Goal: Use online tool/utility: Utilize a website feature to perform a specific function

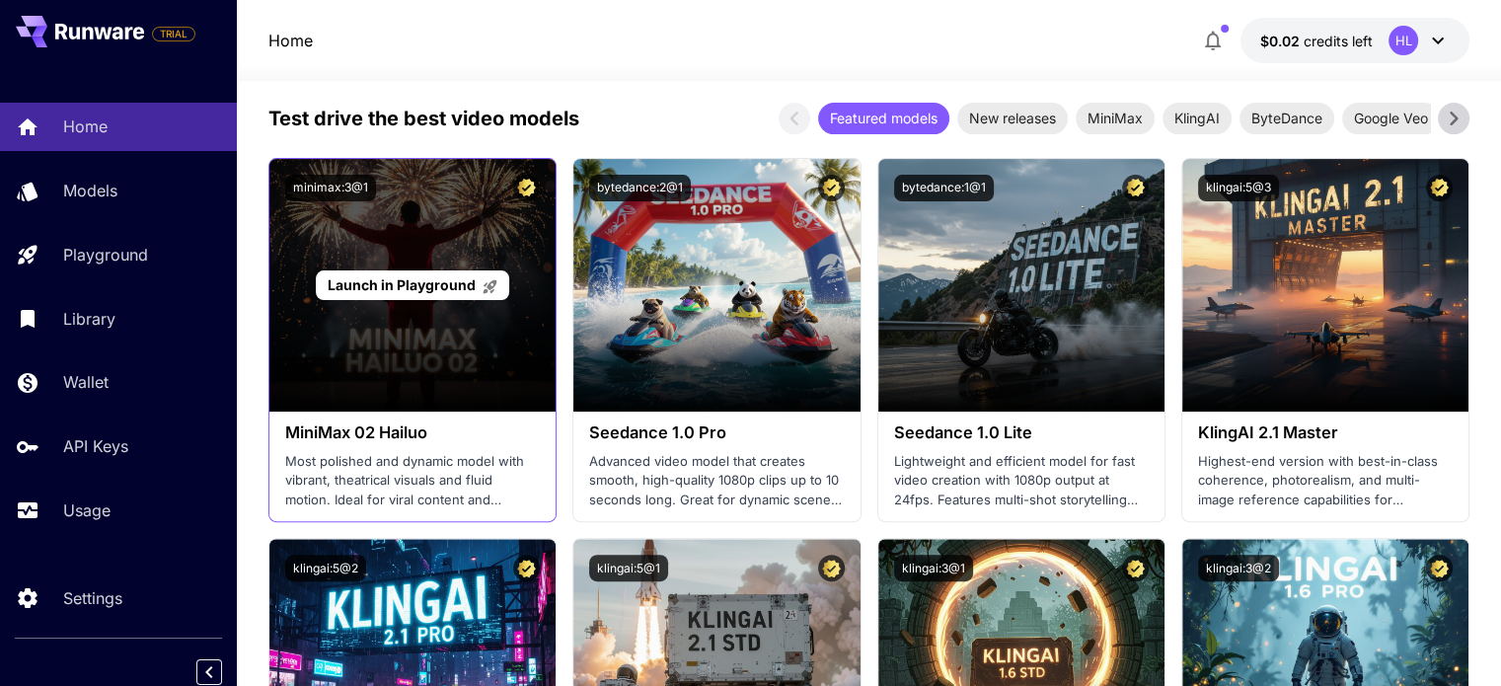
scroll to position [592, 0]
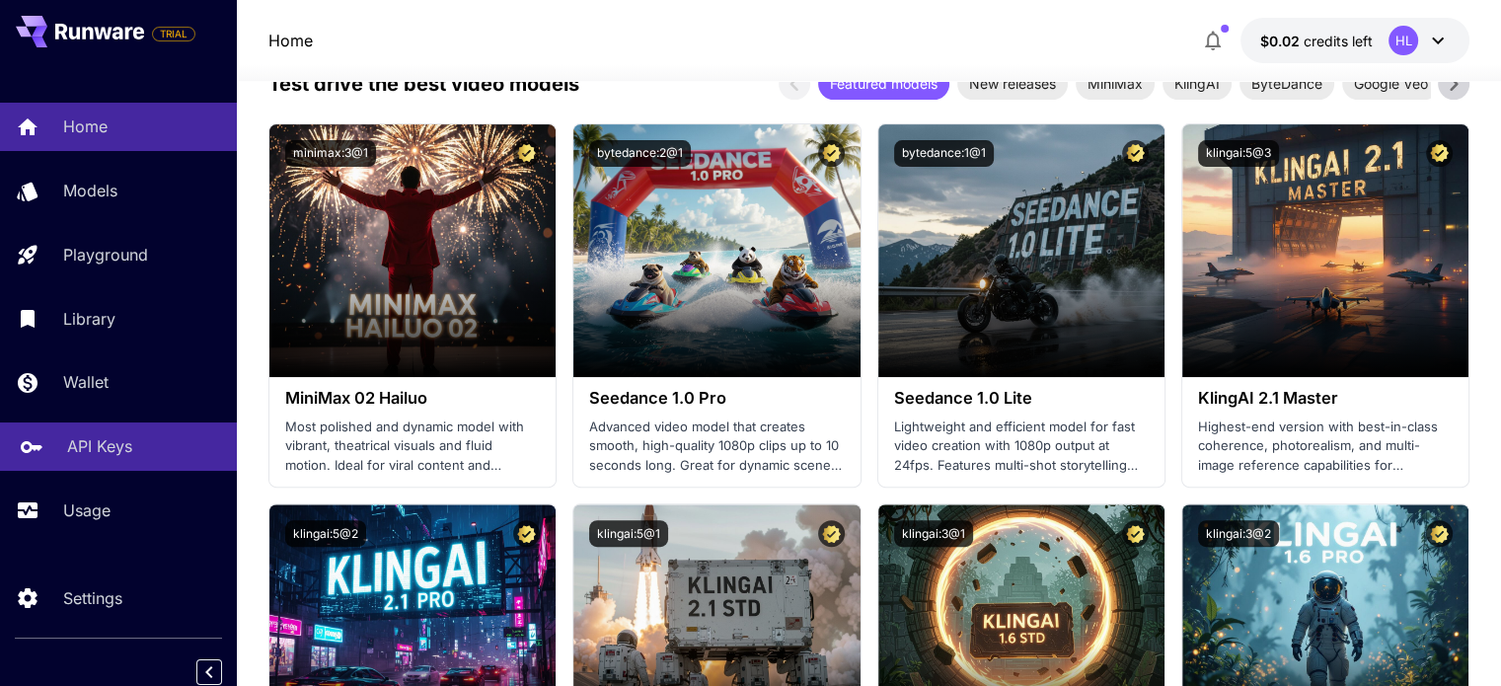
click at [115, 455] on p "API Keys" at bounding box center [99, 446] width 65 height 24
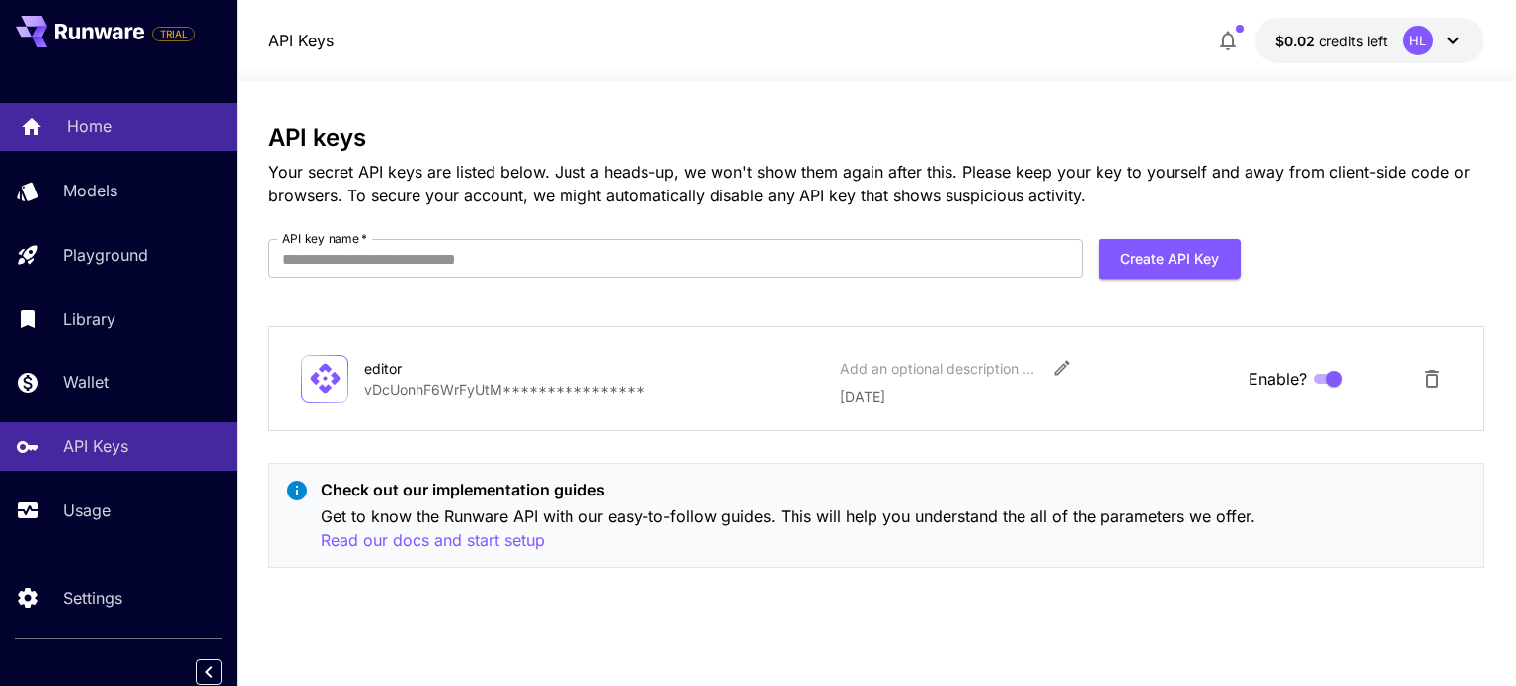
click at [85, 123] on p "Home" at bounding box center [89, 127] width 44 height 24
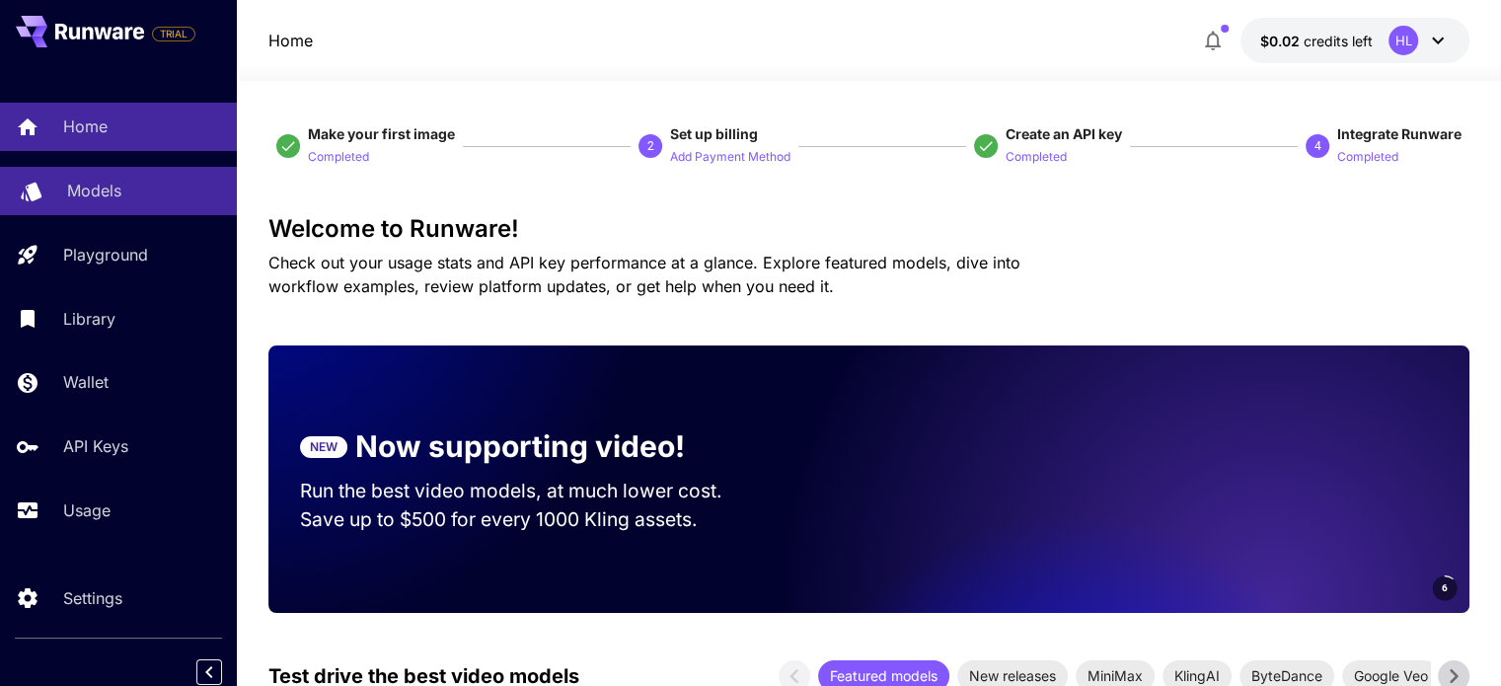
click at [91, 196] on p "Models" at bounding box center [94, 191] width 54 height 24
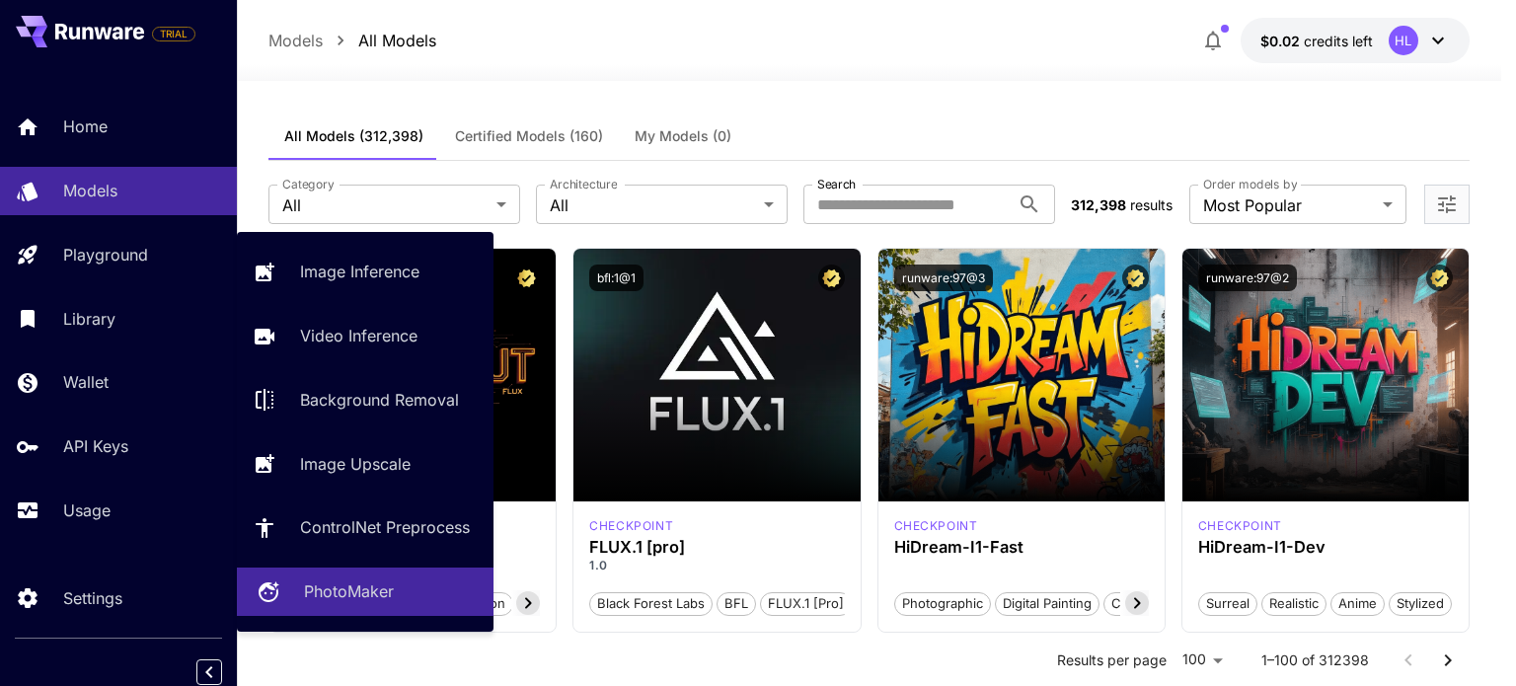
click at [371, 595] on p "PhotoMaker" at bounding box center [349, 591] width 90 height 24
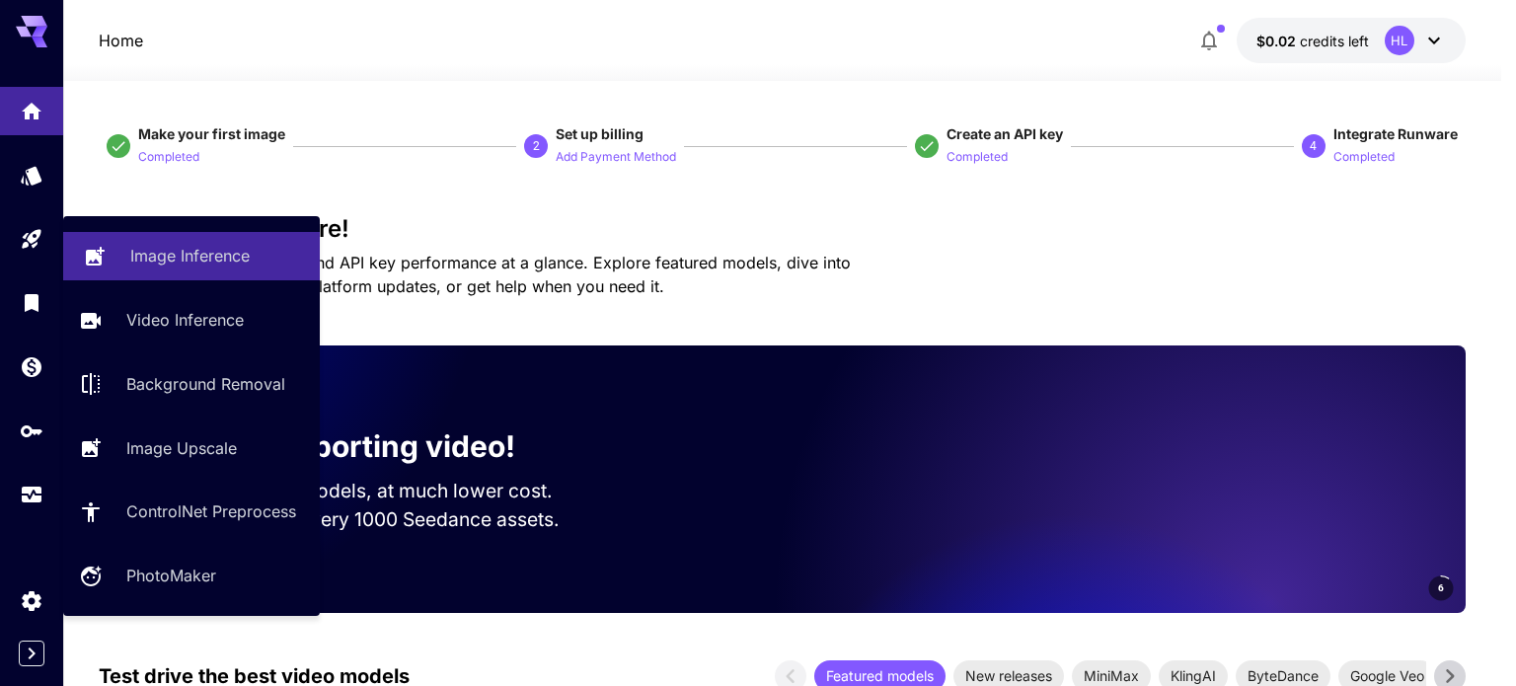
click at [175, 260] on p "Image Inference" at bounding box center [189, 256] width 119 height 24
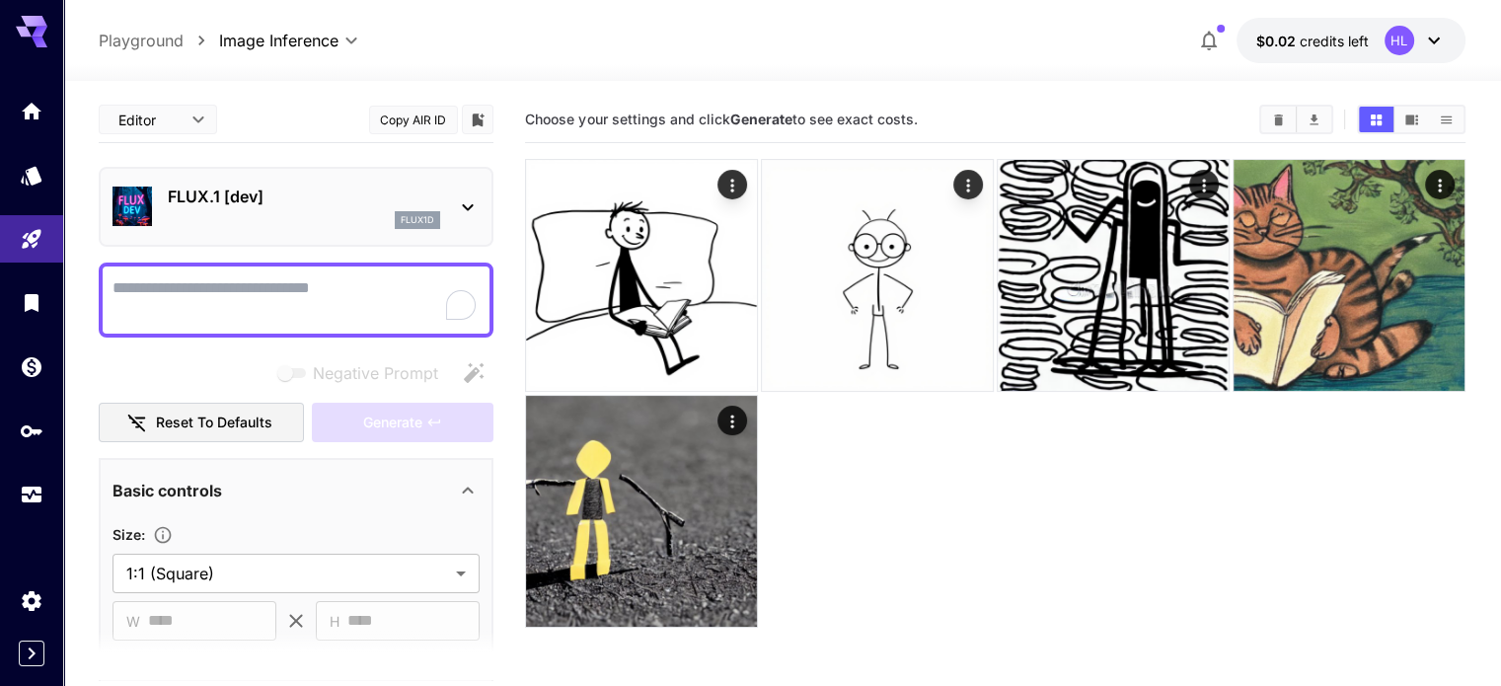
click at [267, 216] on div "flux1d" at bounding box center [304, 220] width 272 height 18
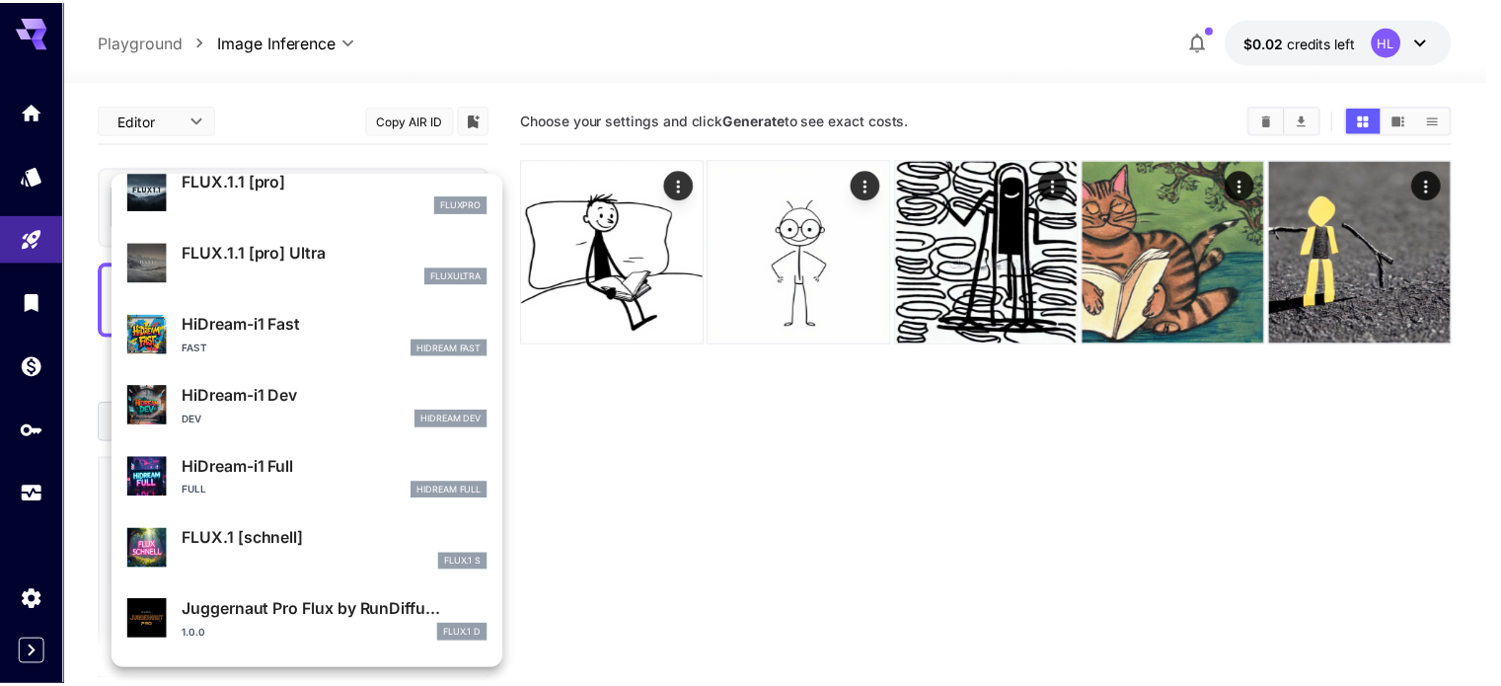
scroll to position [1452, 0]
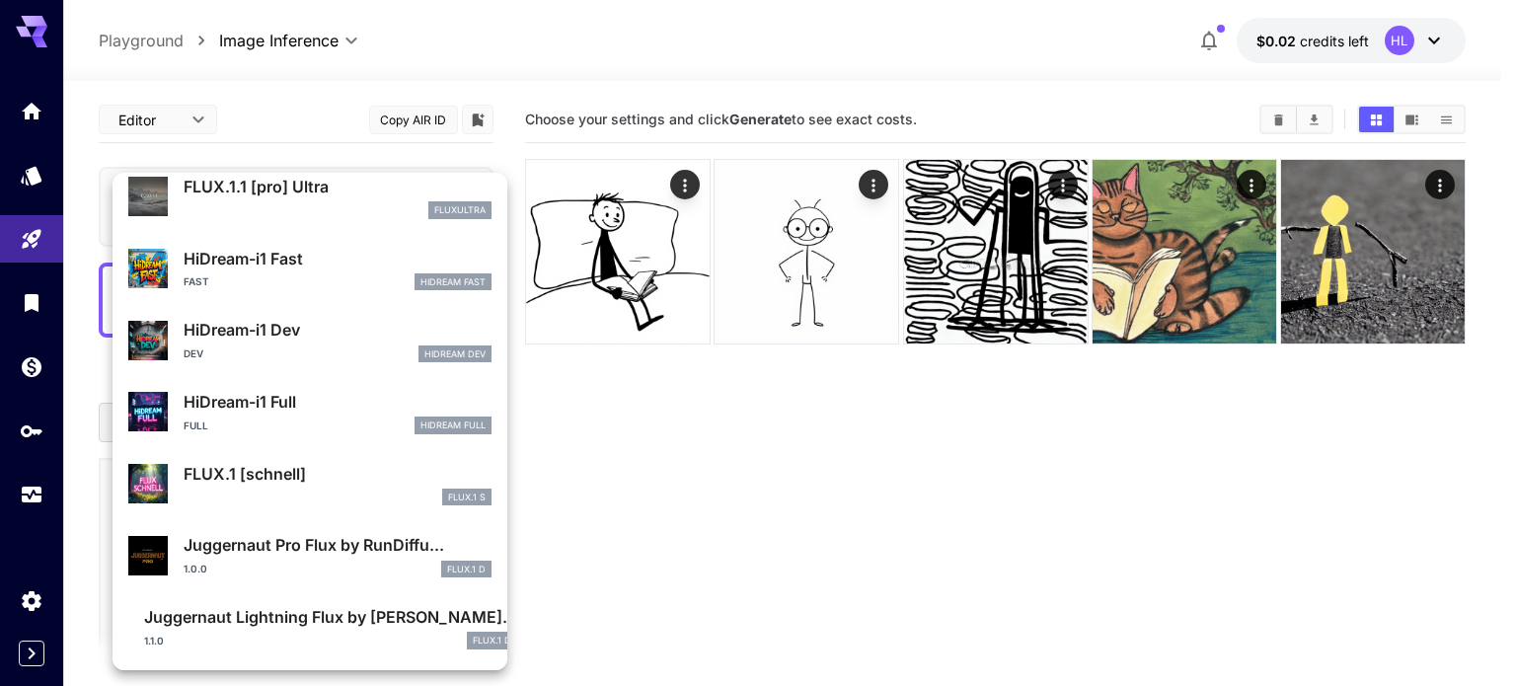
click at [294, 482] on p "FLUX.1 [schnell]" at bounding box center [338, 474] width 308 height 24
type input "*"
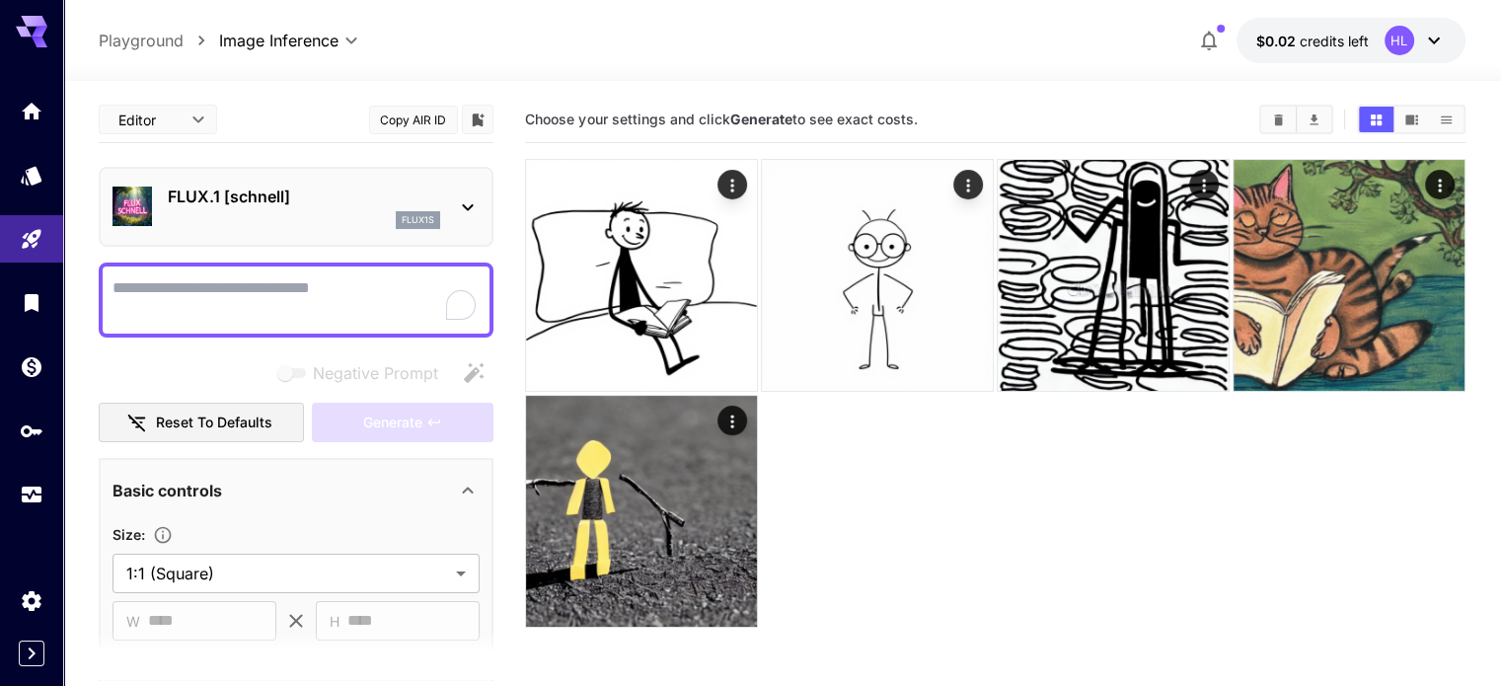
click at [233, 295] on textarea "Negative Prompt" at bounding box center [296, 299] width 367 height 47
paste textarea "**********"
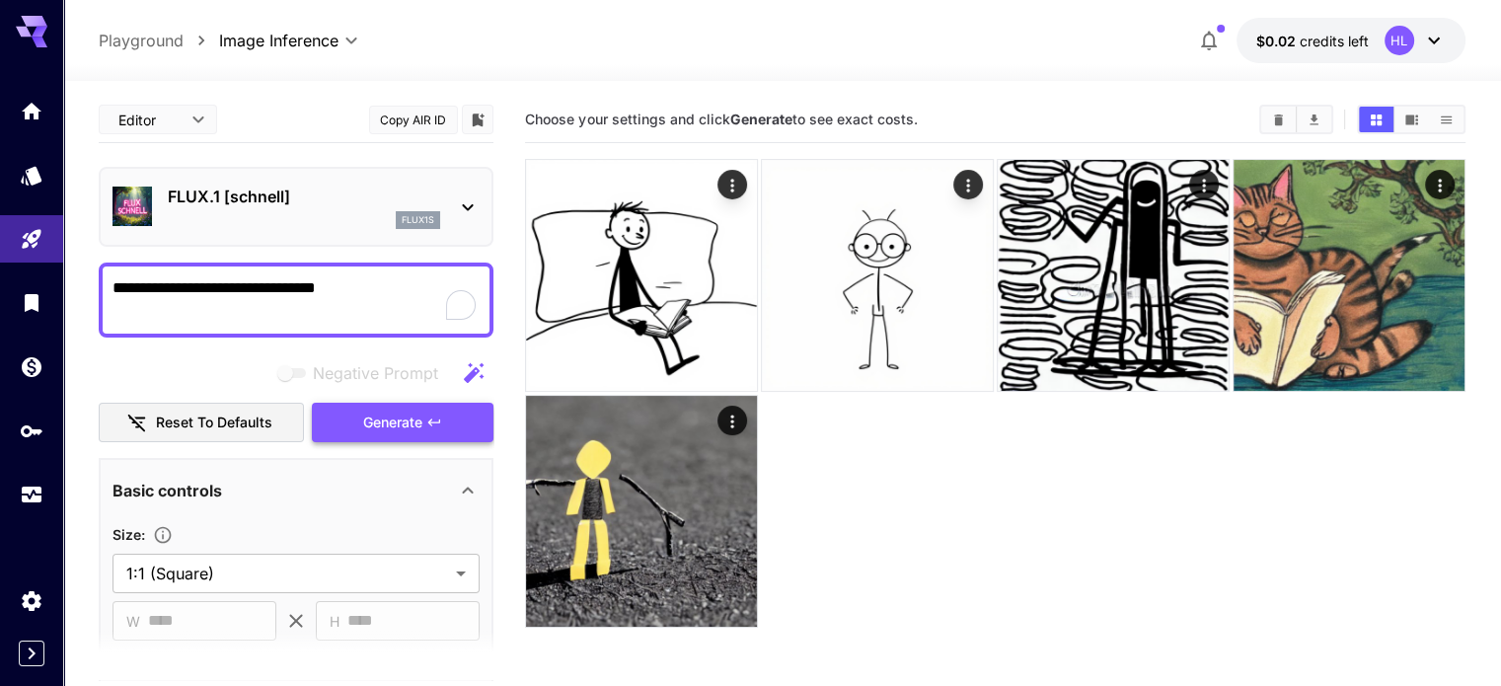
type textarea "**********"
click at [414, 415] on span "Generate" at bounding box center [392, 423] width 59 height 25
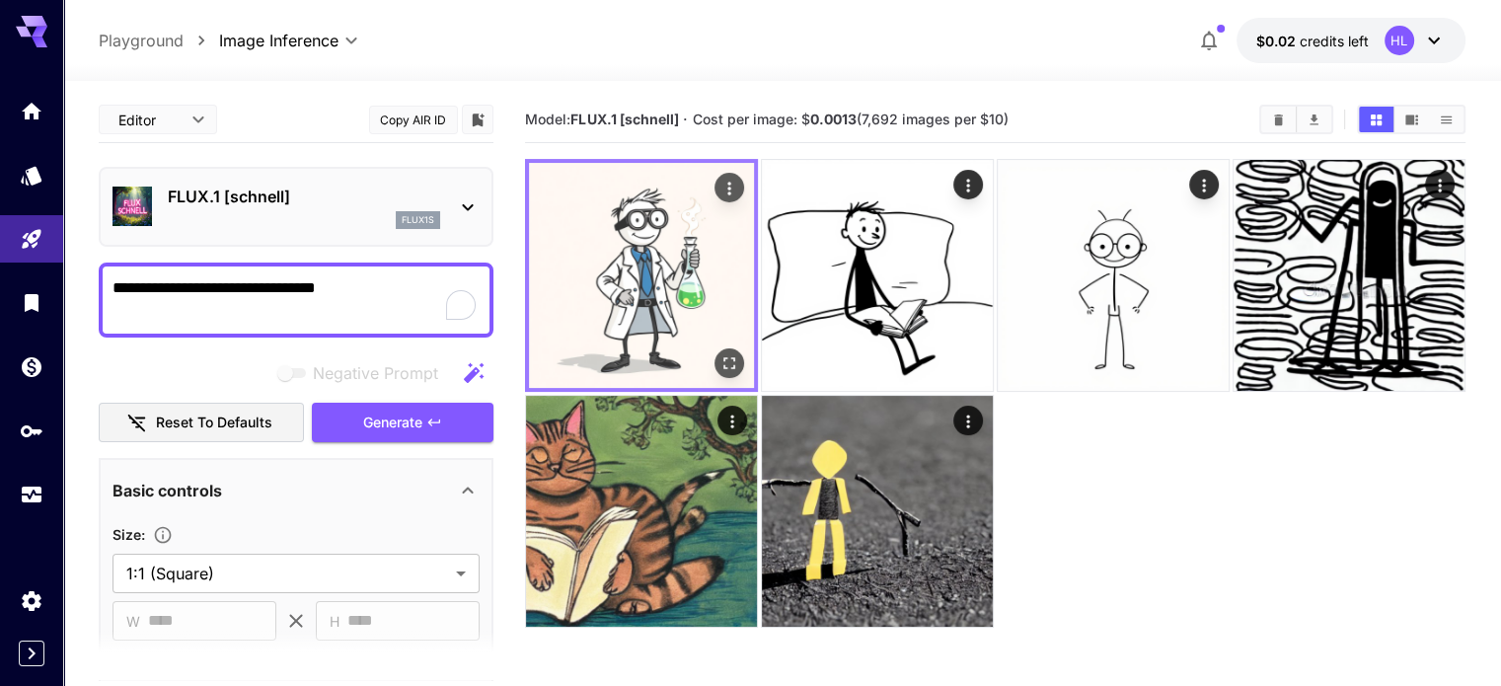
click at [647, 246] on img at bounding box center [641, 275] width 225 height 225
click at [607, 235] on img at bounding box center [641, 275] width 225 height 225
click at [616, 234] on img at bounding box center [641, 275] width 225 height 225
click at [720, 193] on icon "Actions" at bounding box center [730, 189] width 20 height 20
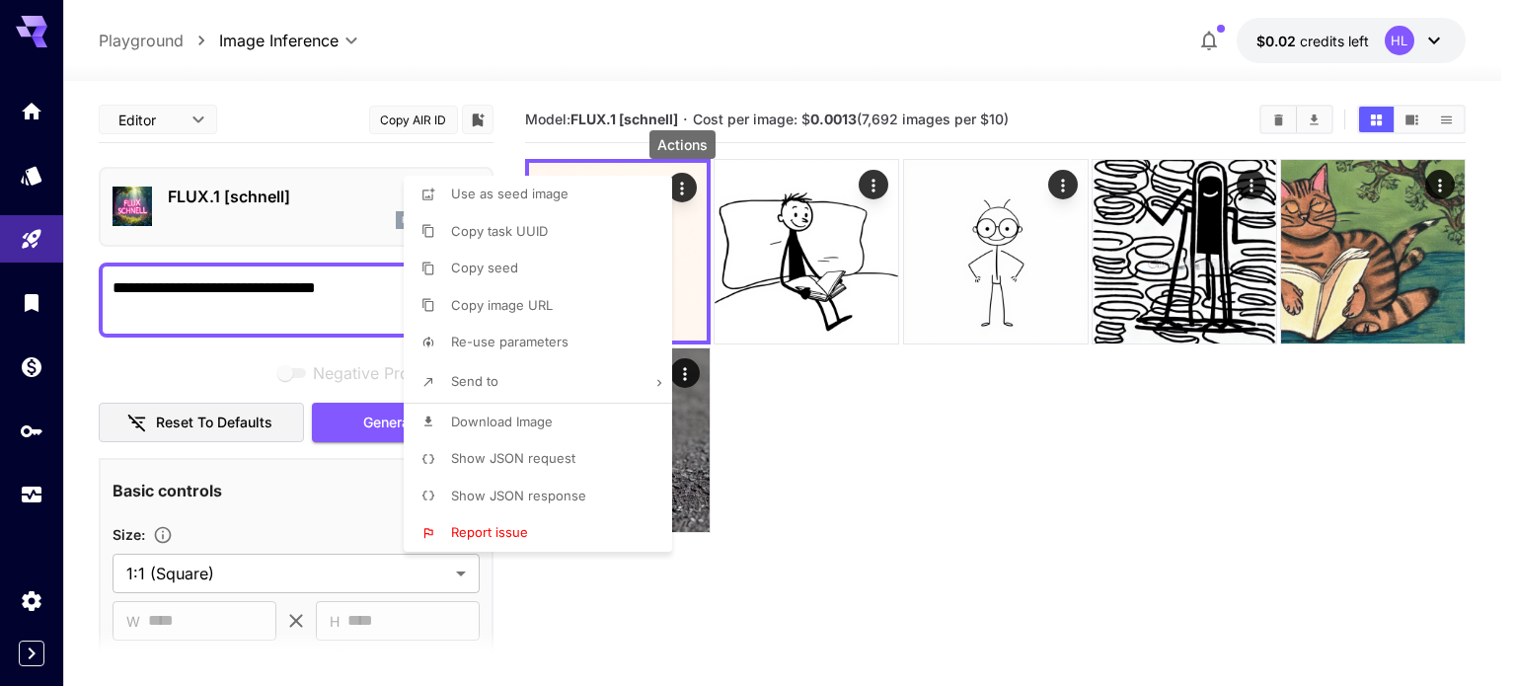
click at [529, 425] on span "Download Image" at bounding box center [502, 422] width 102 height 16
click at [919, 44] on div at bounding box center [758, 343] width 1516 height 686
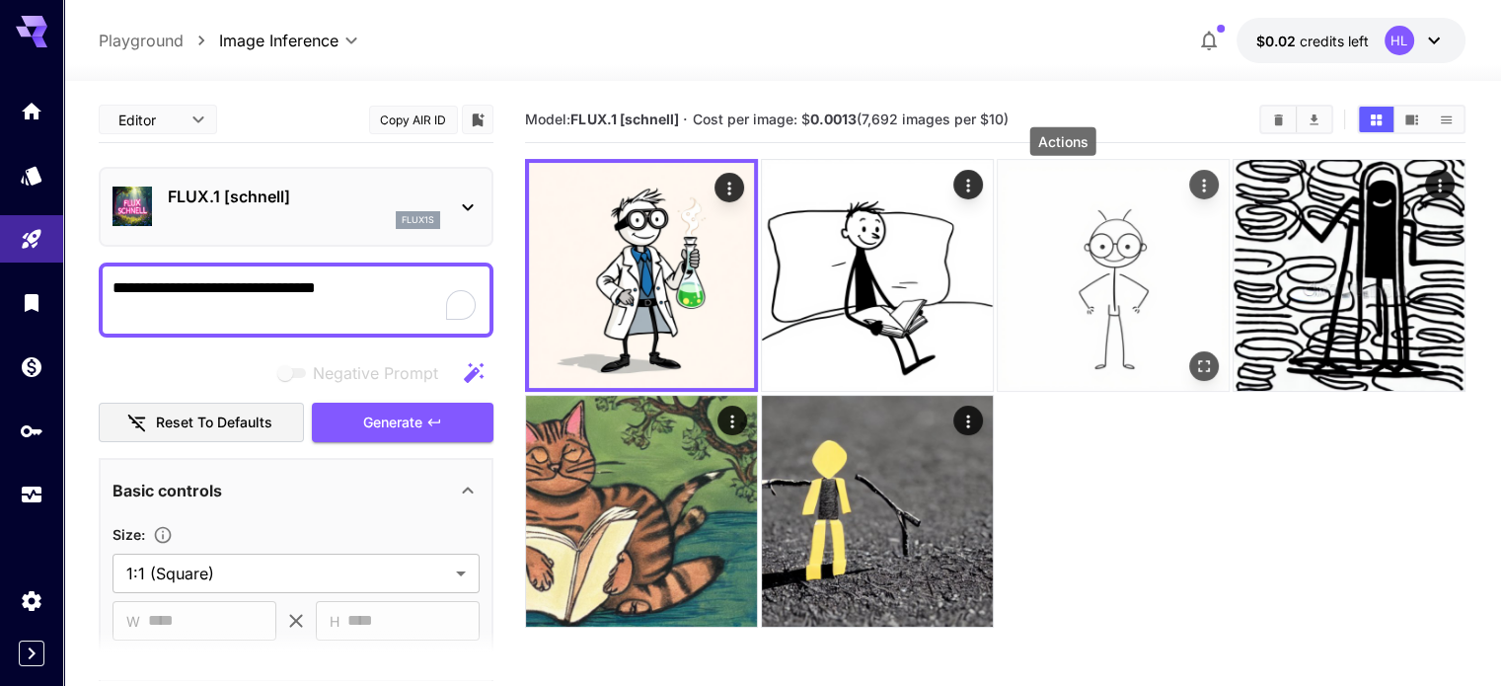
click at [1194, 185] on icon "Actions" at bounding box center [1204, 186] width 20 height 20
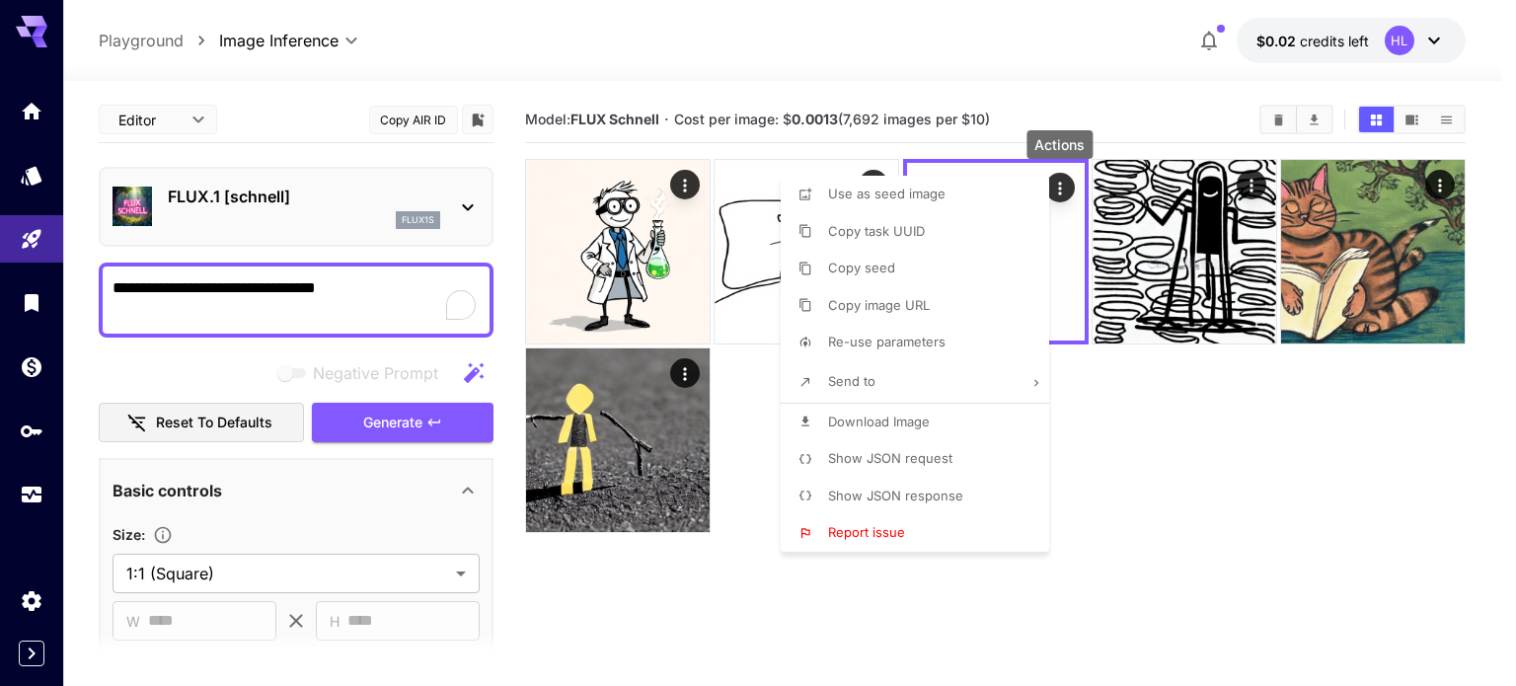
click at [892, 423] on span "Download Image" at bounding box center [879, 422] width 102 height 16
